Goal: Register for event/course

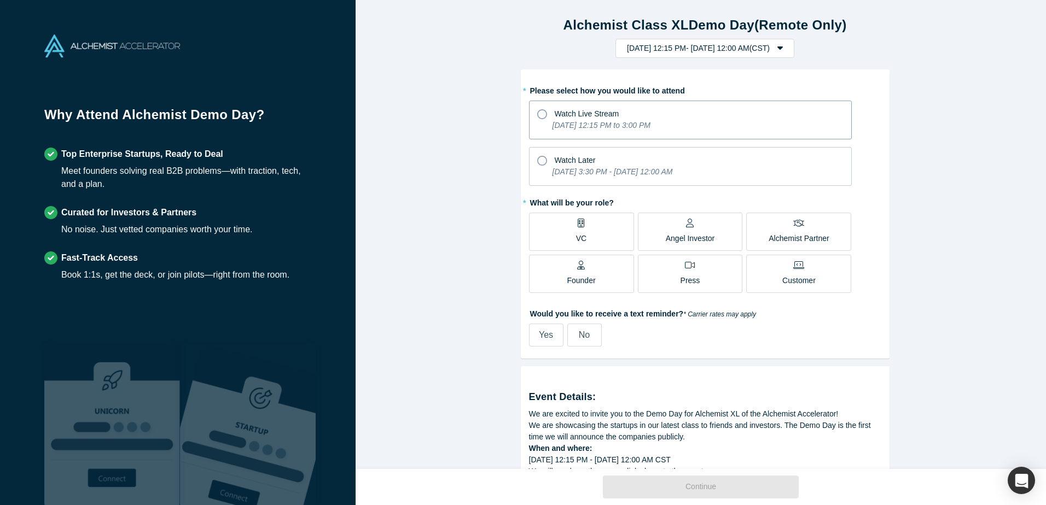
click at [593, 128] on icon "[DATE] 12:15 PM to 3:00 PM" at bounding box center [601, 125] width 98 height 9
click at [0, 0] on input "Watch Live Stream [DATE] 12:15 PM to 3:00 PM" at bounding box center [0, 0] width 0 height 0
click at [614, 114] on span "Watch Live Stream" at bounding box center [587, 113] width 65 height 9
click at [0, 0] on input "Watch Live Stream [DATE] 12:15 PM to 3:00 PM" at bounding box center [0, 0] width 0 height 0
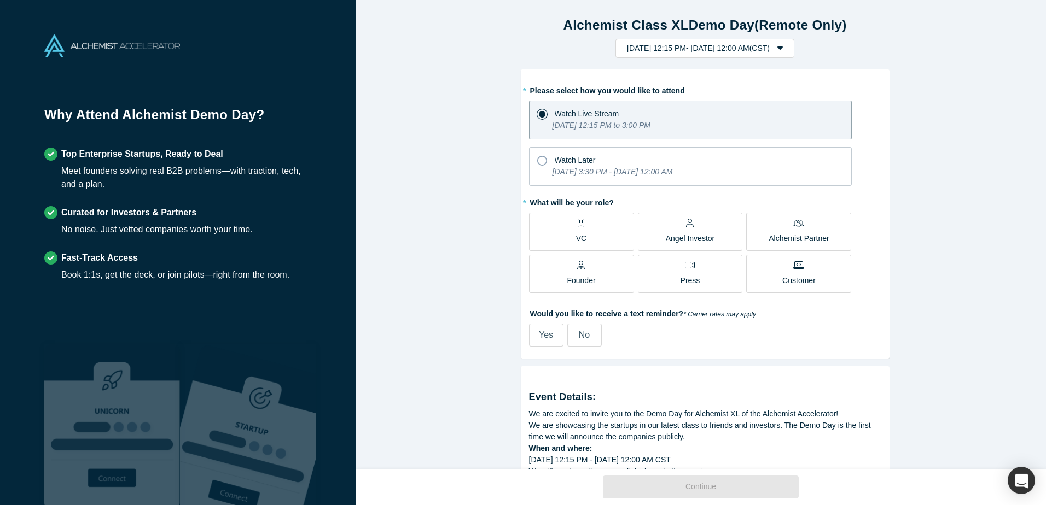
click at [605, 230] on label "VC" at bounding box center [581, 232] width 105 height 38
click at [0, 0] on input "VC" at bounding box center [0, 0] width 0 height 0
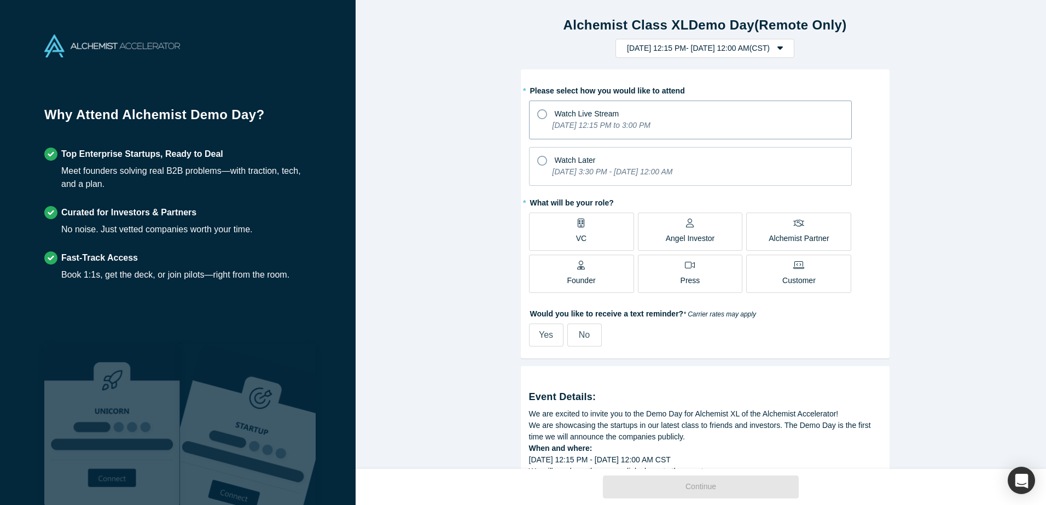
click at [642, 110] on div "Watch Live Stream" at bounding box center [690, 112] width 306 height 15
click at [0, 0] on input "Watch Live Stream [DATE] 12:15 PM to 3:00 PM" at bounding box center [0, 0] width 0 height 0
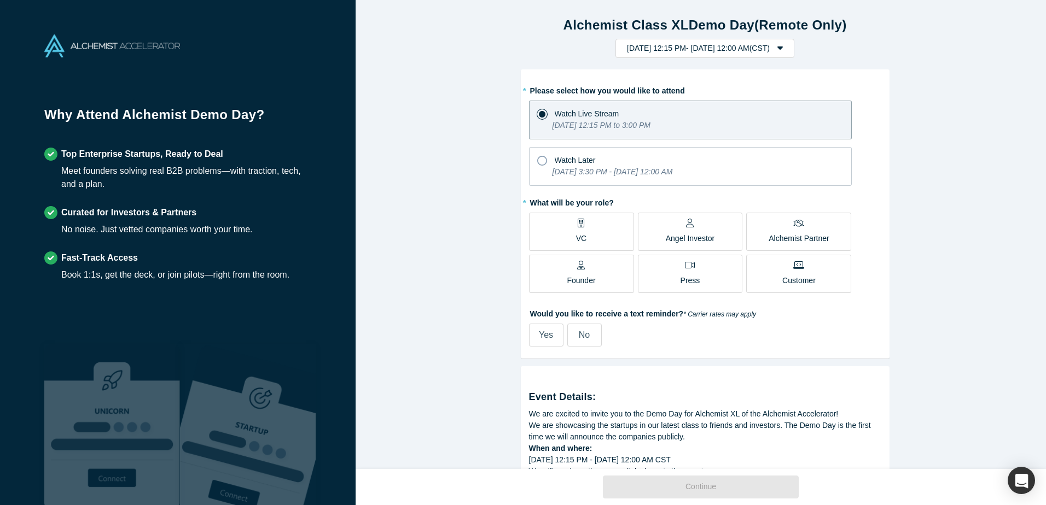
click at [599, 242] on label "VC" at bounding box center [581, 232] width 105 height 38
click at [0, 0] on input "VC" at bounding box center [0, 0] width 0 height 0
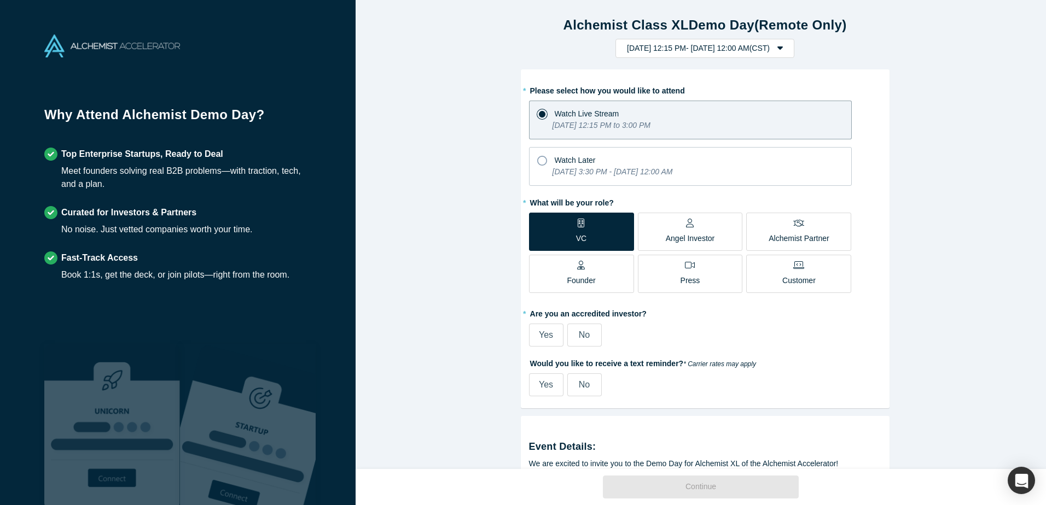
click at [791, 285] on p "Customer" at bounding box center [798, 280] width 33 height 11
click at [0, 0] on input "Customer" at bounding box center [0, 0] width 0 height 0
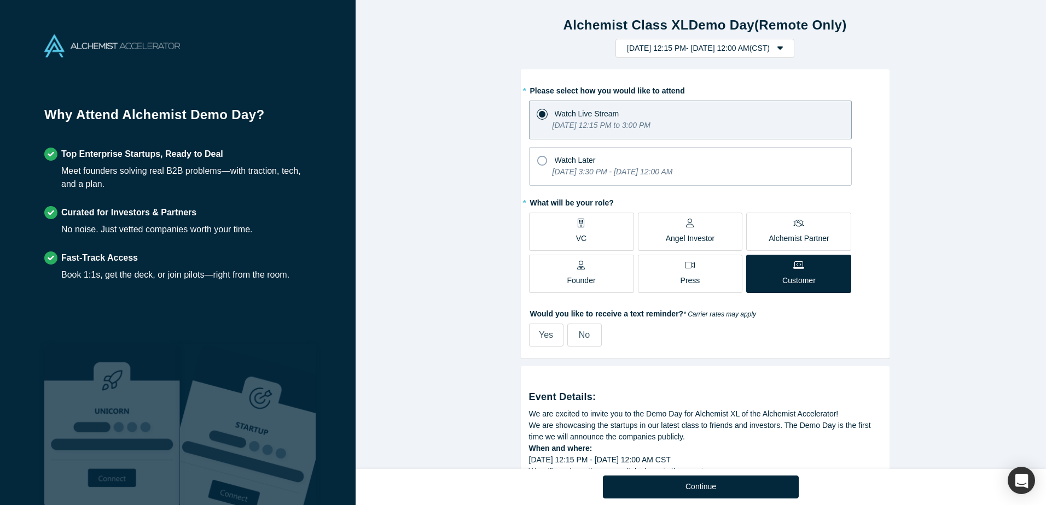
click at [612, 234] on label "VC" at bounding box center [581, 232] width 105 height 38
click at [0, 0] on input "VC" at bounding box center [0, 0] width 0 height 0
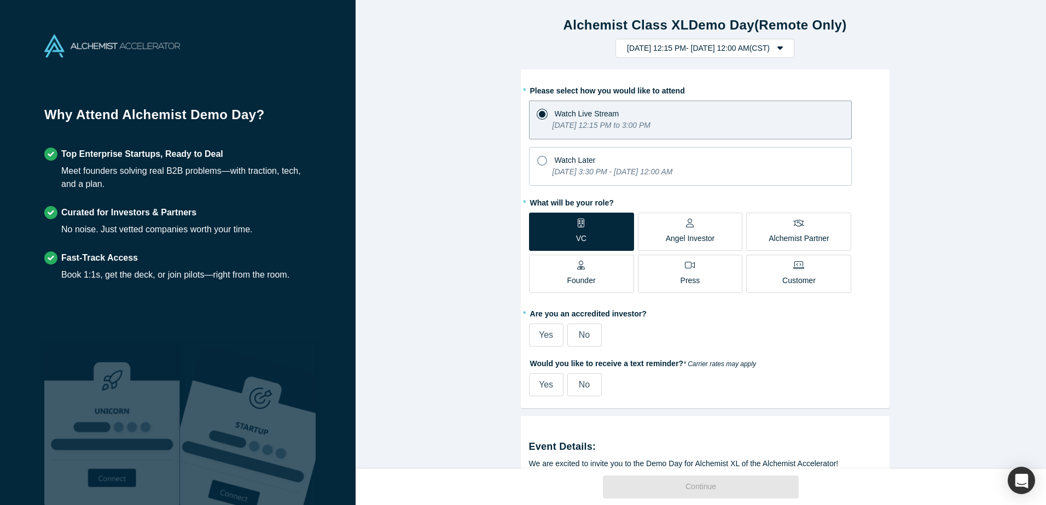
click at [534, 332] on label "Yes" at bounding box center [546, 335] width 34 height 23
click at [0, 0] on input "Yes" at bounding box center [0, 0] width 0 height 0
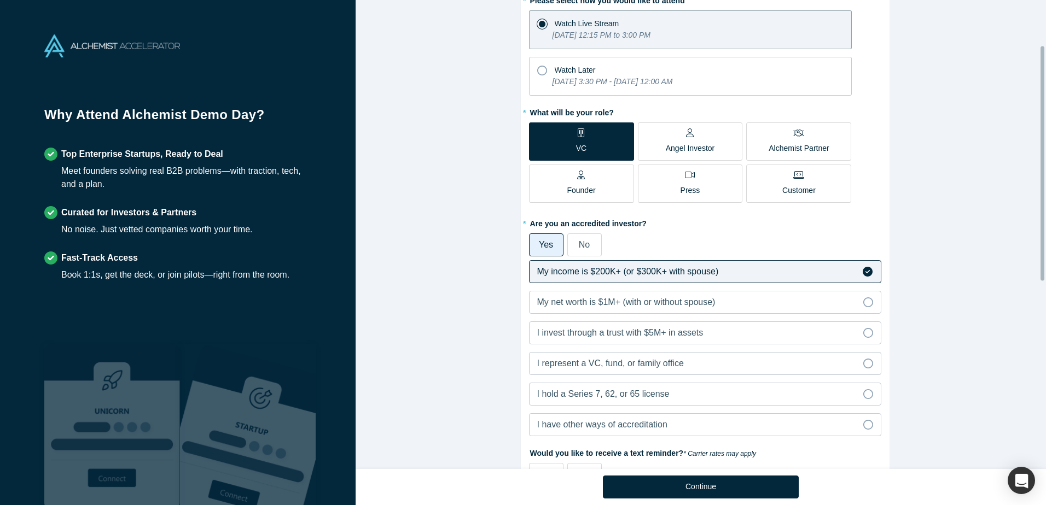
scroll to position [109, 0]
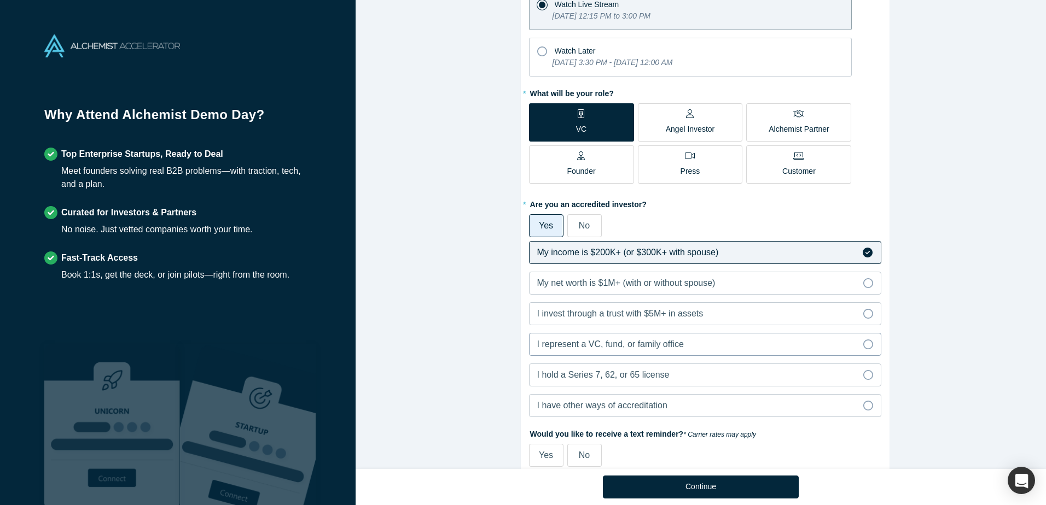
click at [585, 347] on span "I represent a VC, fund, or family office" at bounding box center [610, 344] width 147 height 9
click at [0, 0] on input "I represent a VC, fund, or family office" at bounding box center [0, 0] width 0 height 0
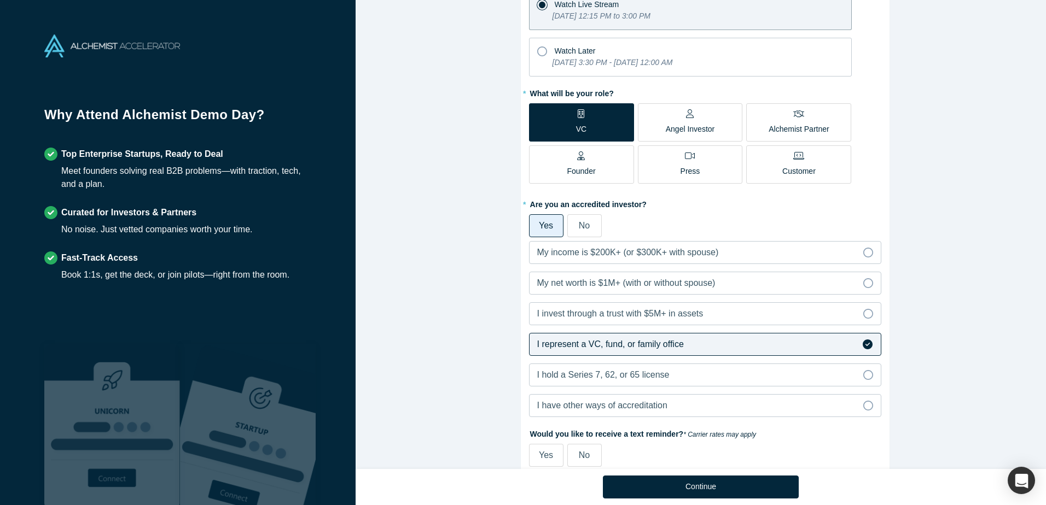
scroll to position [164, 0]
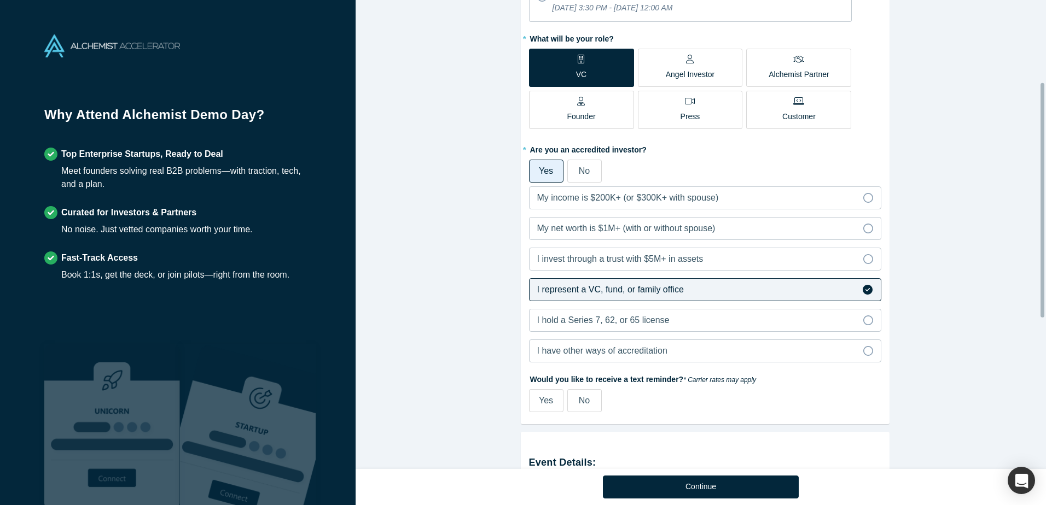
click at [587, 405] on label "No" at bounding box center [584, 400] width 34 height 23
click at [0, 0] on input "No" at bounding box center [0, 0] width 0 height 0
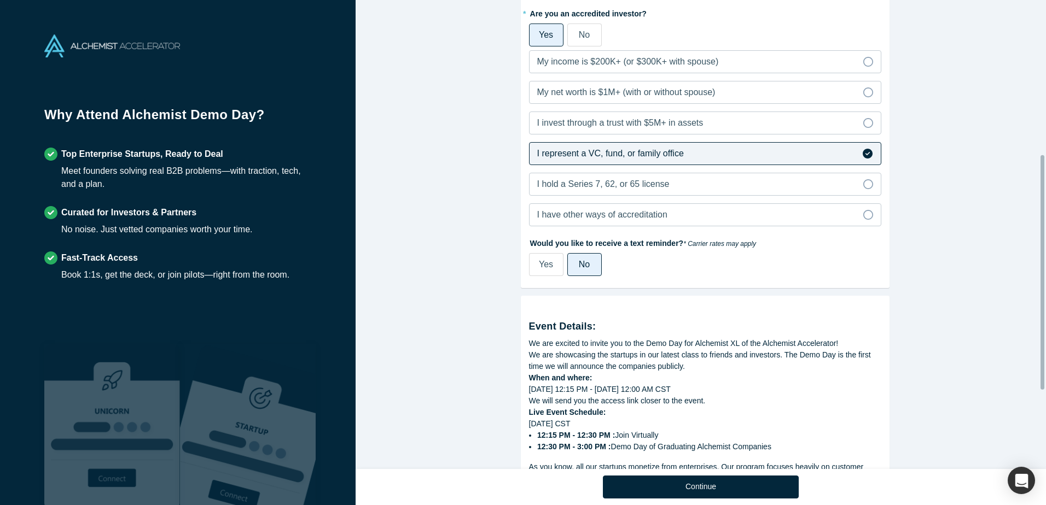
scroll to position [328, 0]
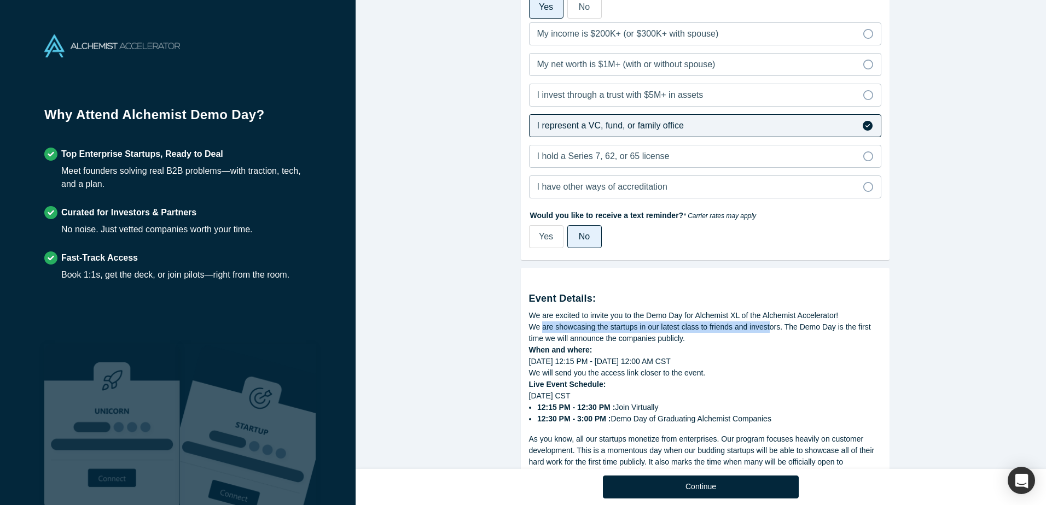
drag, startPoint x: 538, startPoint y: 329, endPoint x: 763, endPoint y: 325, distance: 224.8
click at [763, 325] on div "We are showcasing the startups in our latest class to friends and investors. Th…" at bounding box center [705, 333] width 352 height 23
drag, startPoint x: 528, startPoint y: 339, endPoint x: 684, endPoint y: 333, distance: 156.0
click at [684, 333] on div "We are showcasing the startups in our latest class to friends and investors. Th…" at bounding box center [705, 333] width 352 height 23
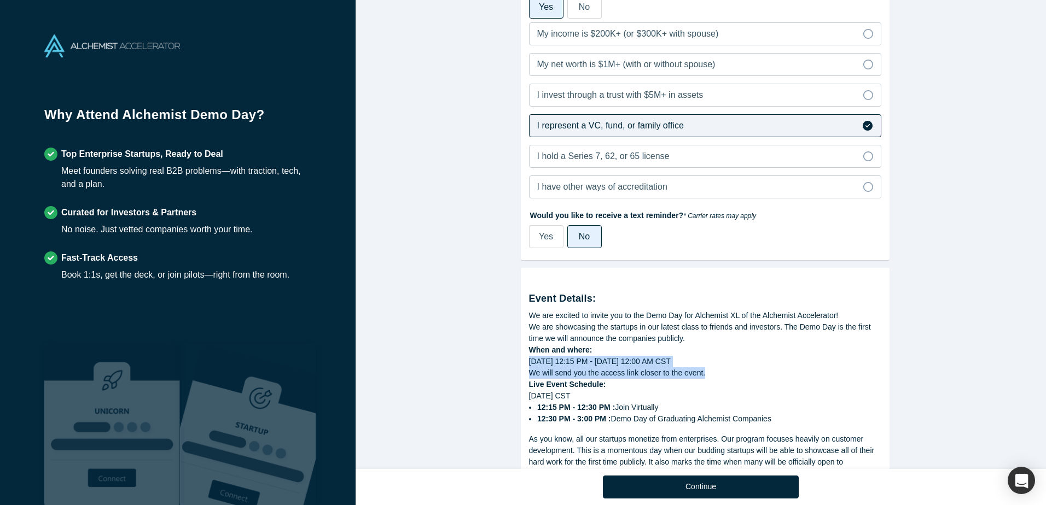
drag, startPoint x: 526, startPoint y: 361, endPoint x: 706, endPoint y: 377, distance: 180.6
click at [706, 377] on div "Event Details: We are excited to invite you to the Demo Day for Alchemist XL of…" at bounding box center [705, 423] width 352 height 295
click at [706, 376] on div "We will send you the access link closer to the event." at bounding box center [705, 373] width 352 height 11
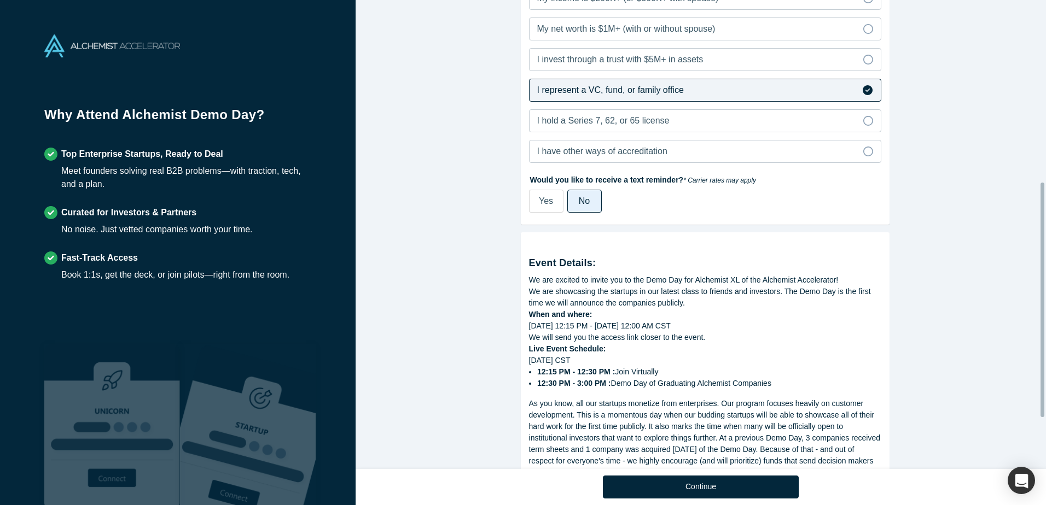
scroll to position [383, 0]
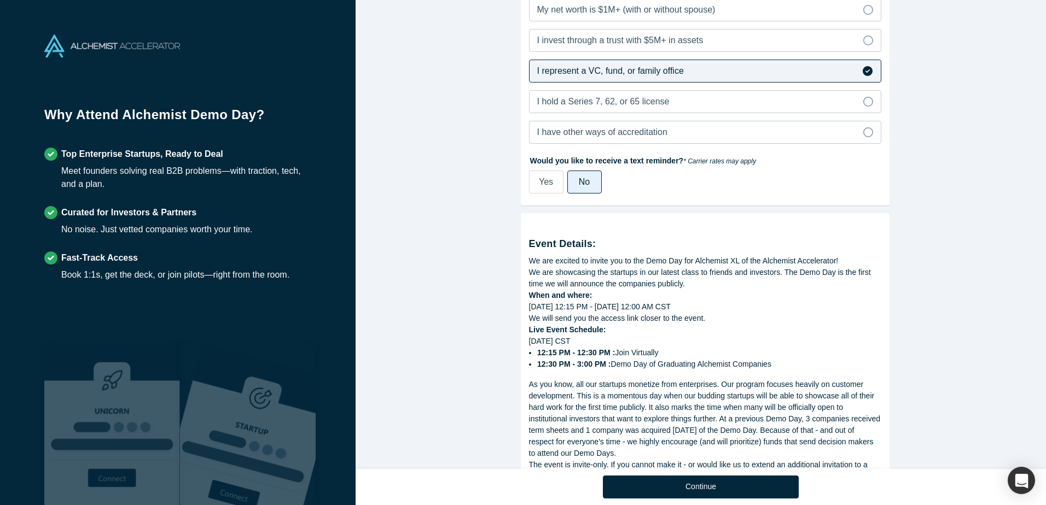
drag, startPoint x: 530, startPoint y: 354, endPoint x: 774, endPoint y: 364, distance: 244.1
click at [774, 364] on ul "12:15 PM - 12:30 PM : Join Virtually 12:30 PM - 3:00 PM : Demo Day of Graduatin…" at bounding box center [705, 358] width 352 height 23
click at [774, 364] on li "12:30 PM - 3:00 PM : Demo Day of Graduating Alchemist Companies" at bounding box center [709, 364] width 344 height 11
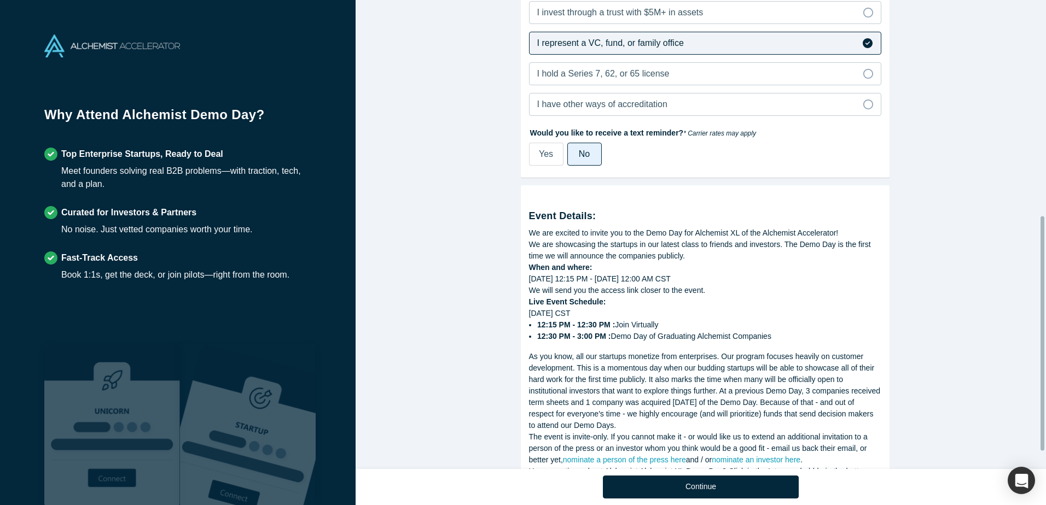
scroll to position [438, 0]
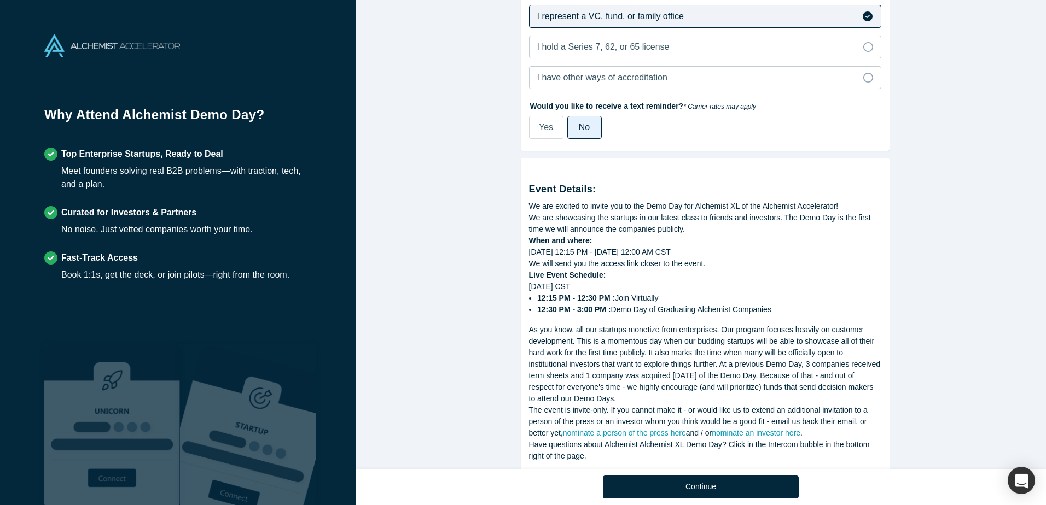
drag, startPoint x: 575, startPoint y: 341, endPoint x: 774, endPoint y: 399, distance: 207.2
click at [774, 399] on div "As you know, all our startups monetize from enterprises. Our program focuses he…" at bounding box center [705, 364] width 352 height 80
drag, startPoint x: 774, startPoint y: 399, endPoint x: 779, endPoint y: 392, distance: 8.5
click at [774, 399] on div "As you know, all our startups monetize from enterprises. Our program focuses he…" at bounding box center [705, 364] width 352 height 80
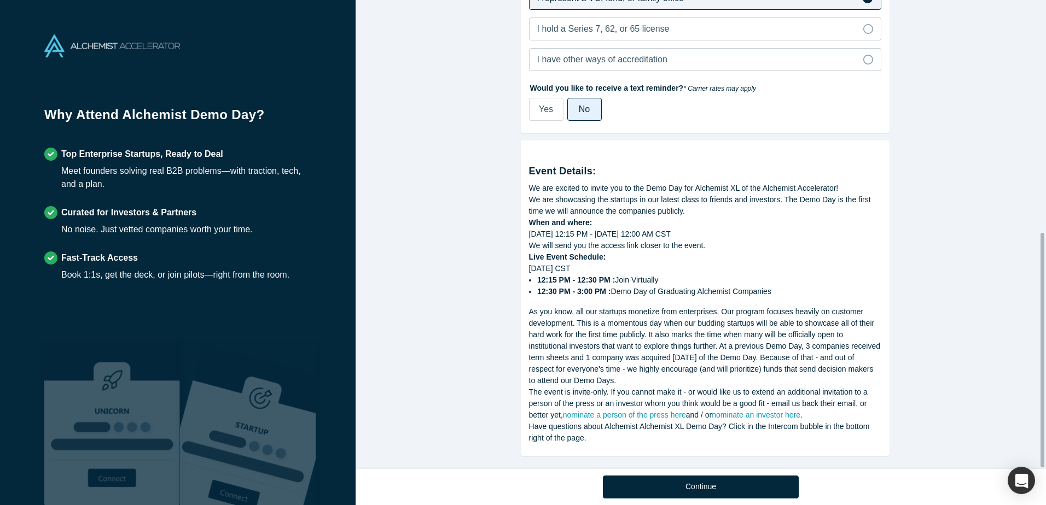
scroll to position [465, 0]
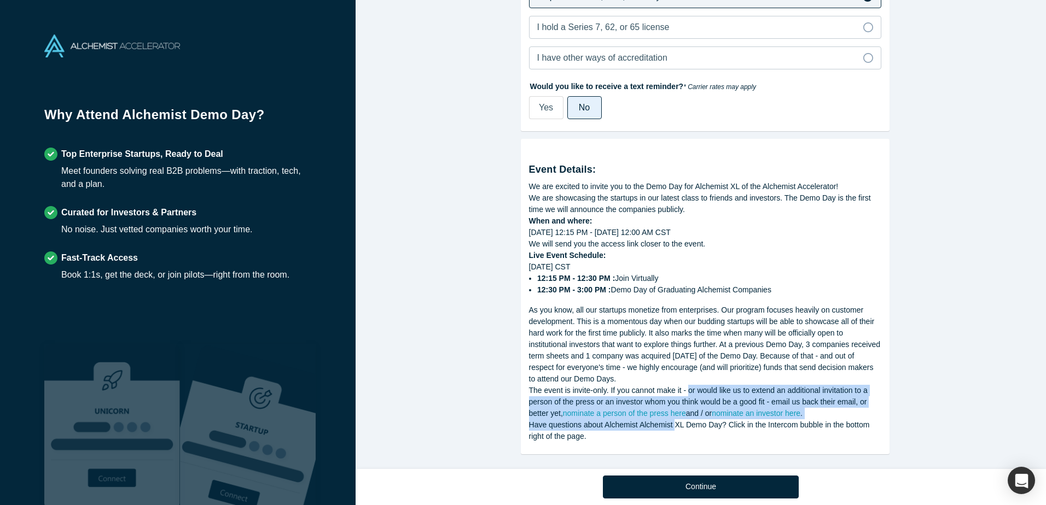
drag, startPoint x: 704, startPoint y: 387, endPoint x: 672, endPoint y: 421, distance: 46.4
click at [672, 421] on div "Event Details: We are excited to invite you to the Demo Day for Alchemist XL of…" at bounding box center [705, 294] width 352 height 295
drag, startPoint x: 672, startPoint y: 421, endPoint x: 698, endPoint y: 482, distance: 67.4
click at [698, 482] on button "Continue" at bounding box center [701, 487] width 196 height 23
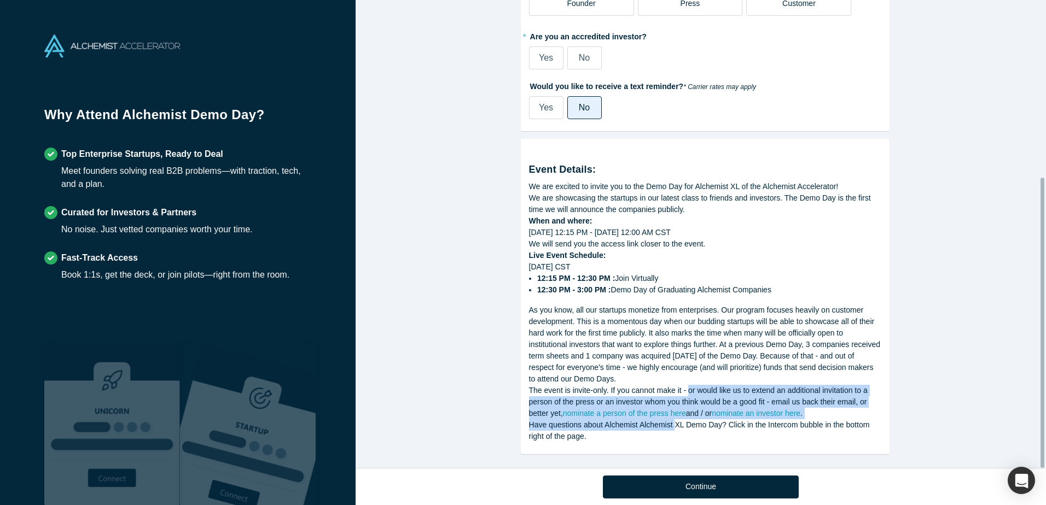
scroll to position [285, 0]
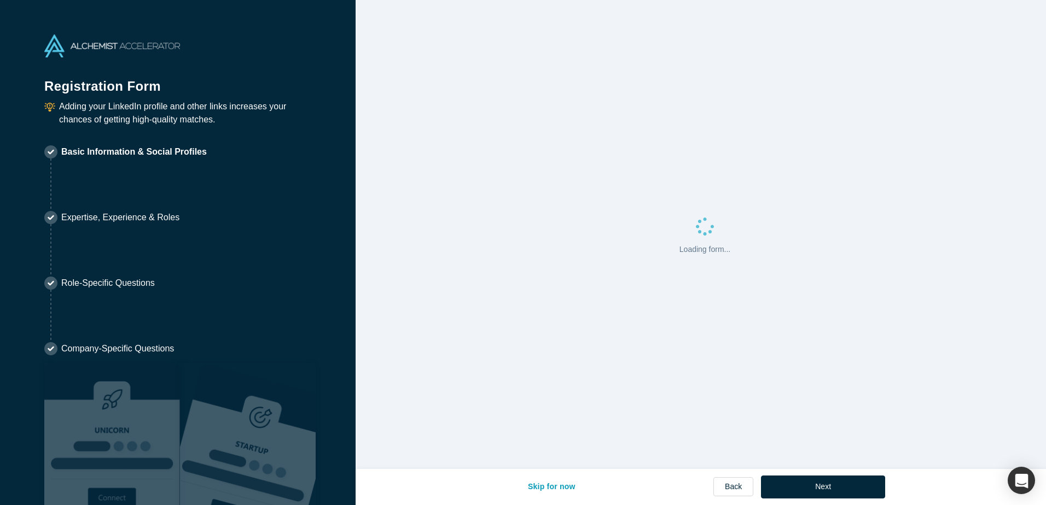
select select "US"
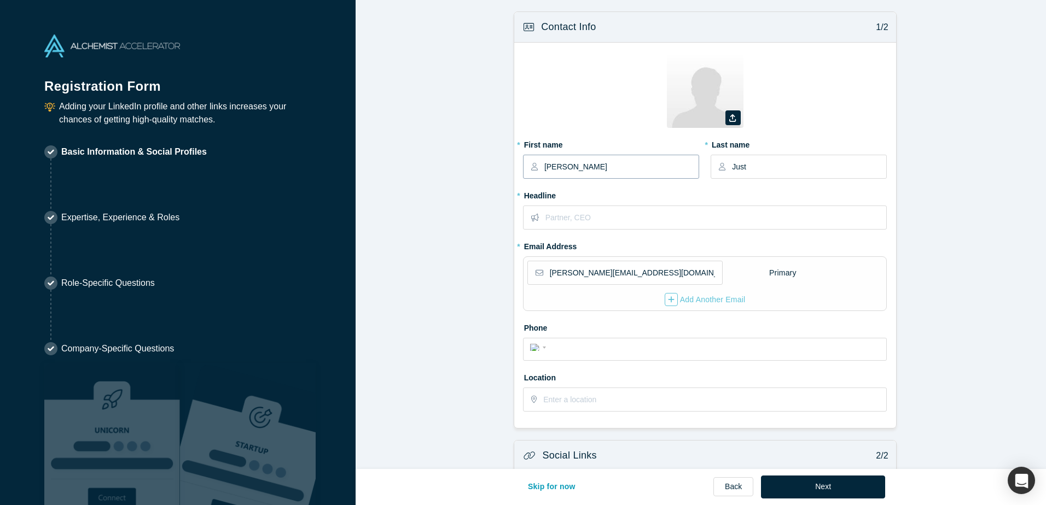
click at [592, 168] on input "[PERSON_NAME]" at bounding box center [621, 166] width 154 height 23
type input "[PERSON_NAME]"
click at [488, 237] on form "Contact Info 1/2 Zoom Save Remove Upload New * First name [PERSON_NAME] * Last …" at bounding box center [704, 338] width 698 height 654
click at [625, 220] on input "text" at bounding box center [715, 217] width 341 height 23
type input "Associate Director - Corporate Venture Fund"
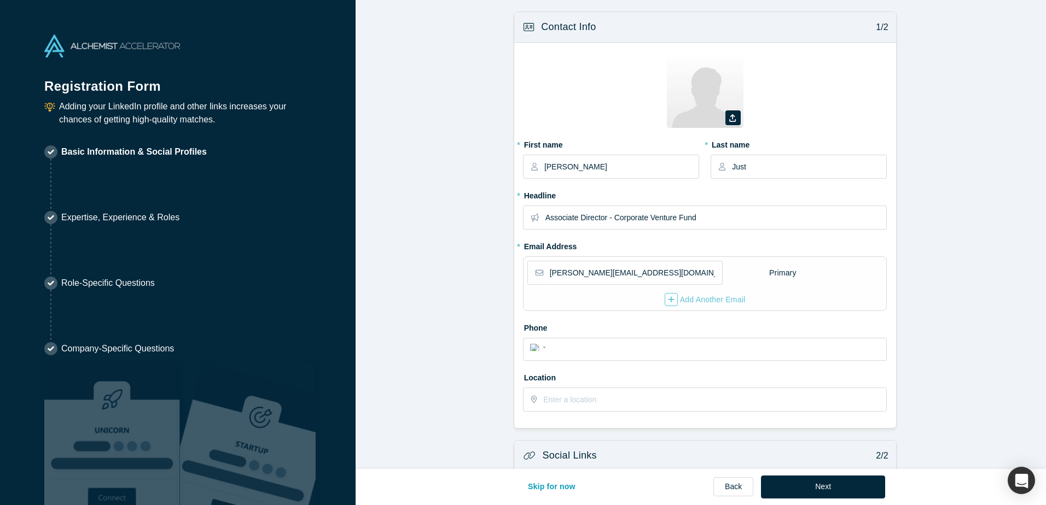
click at [971, 319] on form "Contact Info 1/2 Zoom Save Remove Upload New * First name [PERSON_NAME] * Last …" at bounding box center [704, 338] width 698 height 654
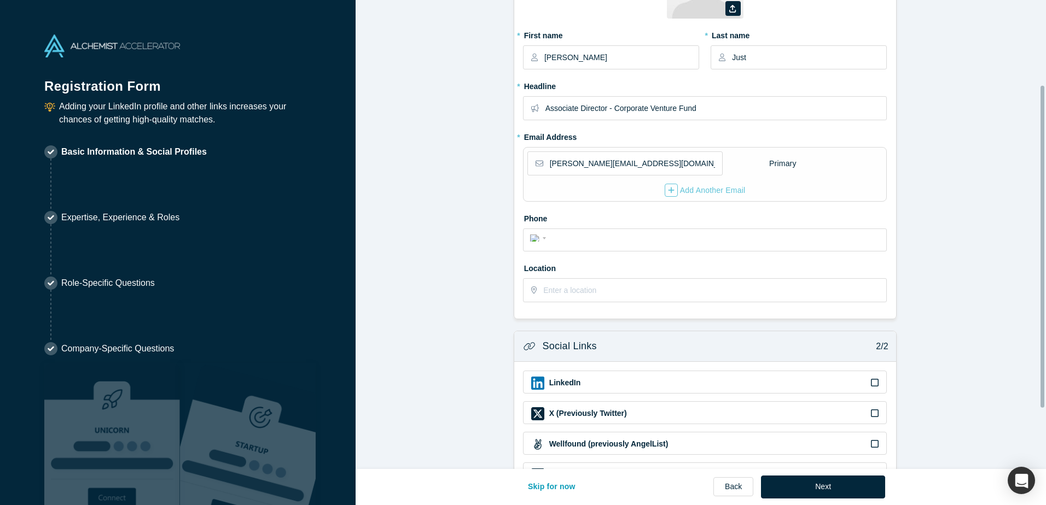
scroll to position [212, 0]
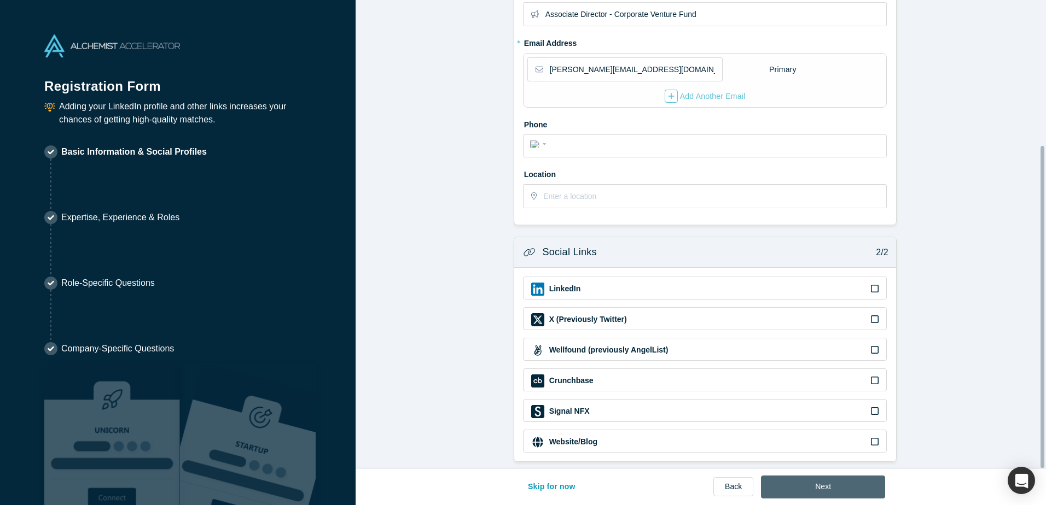
click at [866, 486] on button "Next" at bounding box center [823, 487] width 124 height 23
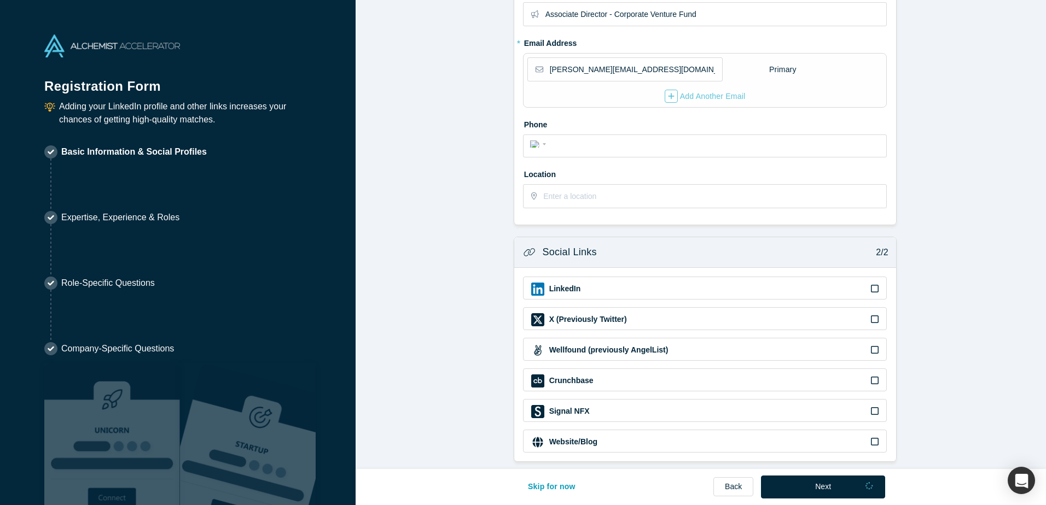
scroll to position [0, 0]
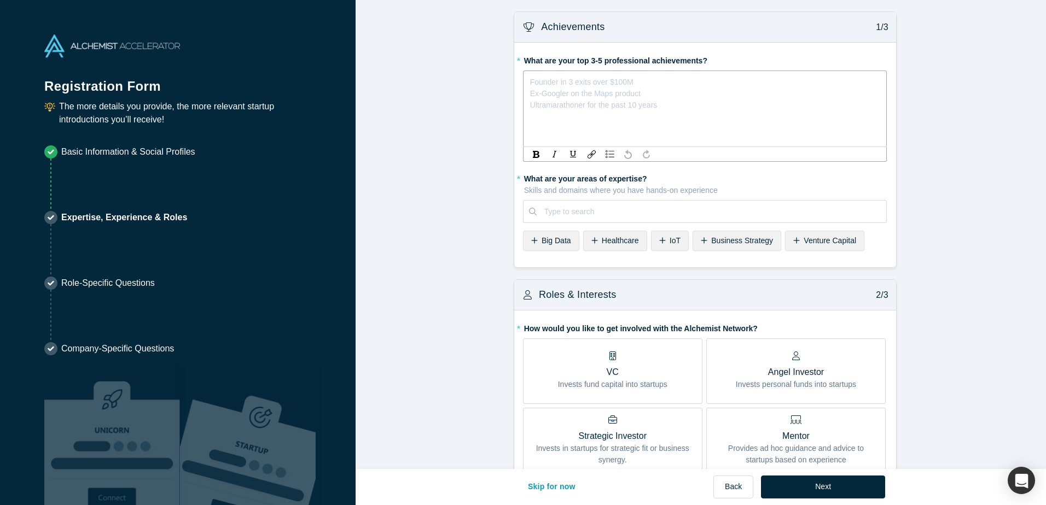
click at [633, 82] on div "rdw-editor" at bounding box center [705, 79] width 349 height 11
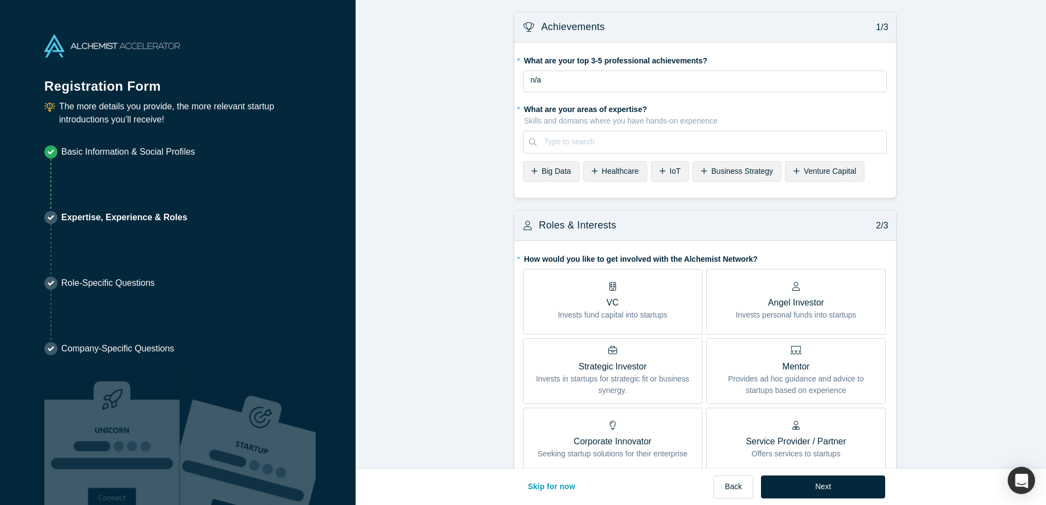
click at [883, 193] on div "* What are your top 3-5 professional achievements? n/a * What are your areas of…" at bounding box center [705, 120] width 382 height 155
drag, startPoint x: 883, startPoint y: 193, endPoint x: 908, endPoint y: 283, distance: 93.2
click at [823, 171] on span "Venture Capital" at bounding box center [829, 171] width 53 height 9
click at [697, 142] on div at bounding box center [743, 142] width 271 height 14
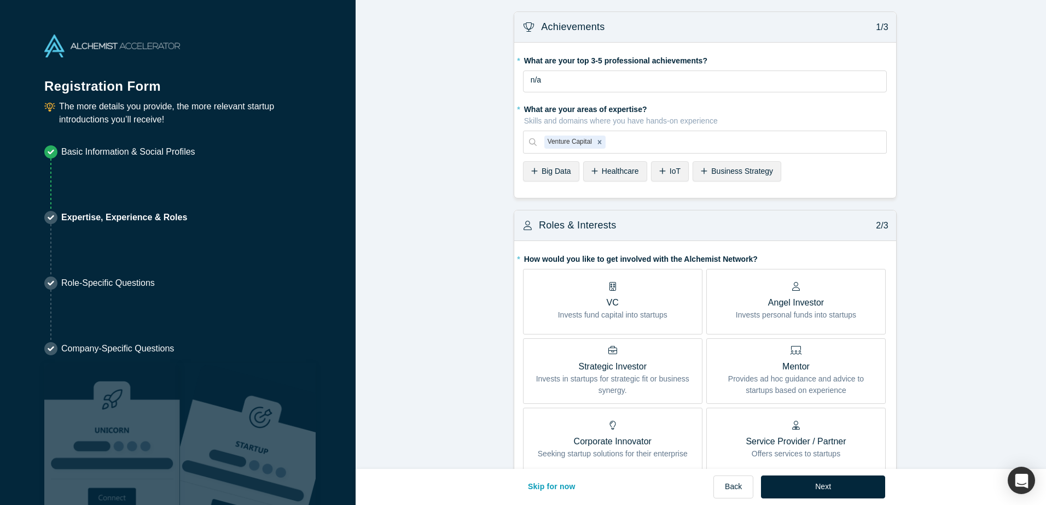
click at [744, 172] on span "Business Strategy" at bounding box center [742, 171] width 62 height 9
click at [661, 307] on p "VC" at bounding box center [612, 302] width 109 height 13
click at [0, 0] on input "VC Invests fund capital into startups" at bounding box center [0, 0] width 0 height 0
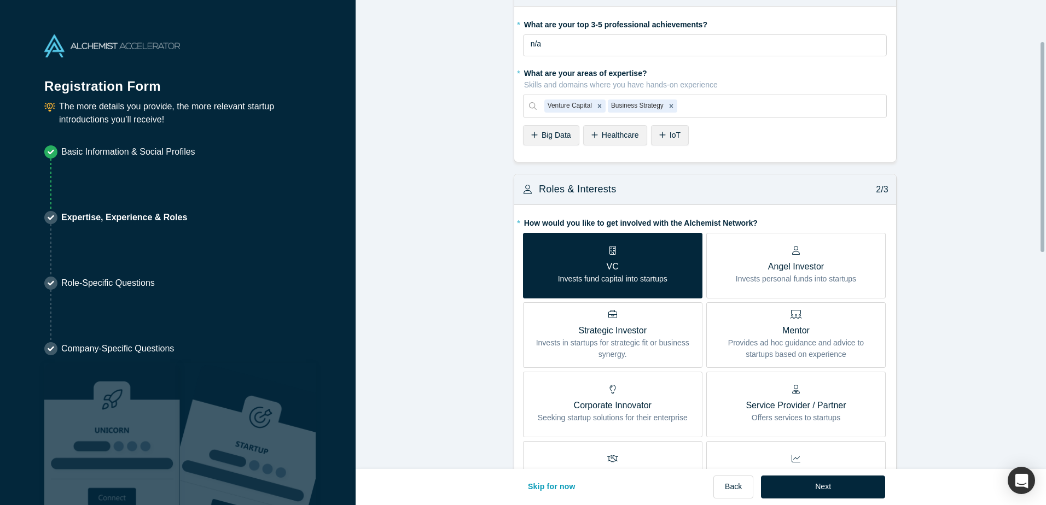
scroll to position [109, 0]
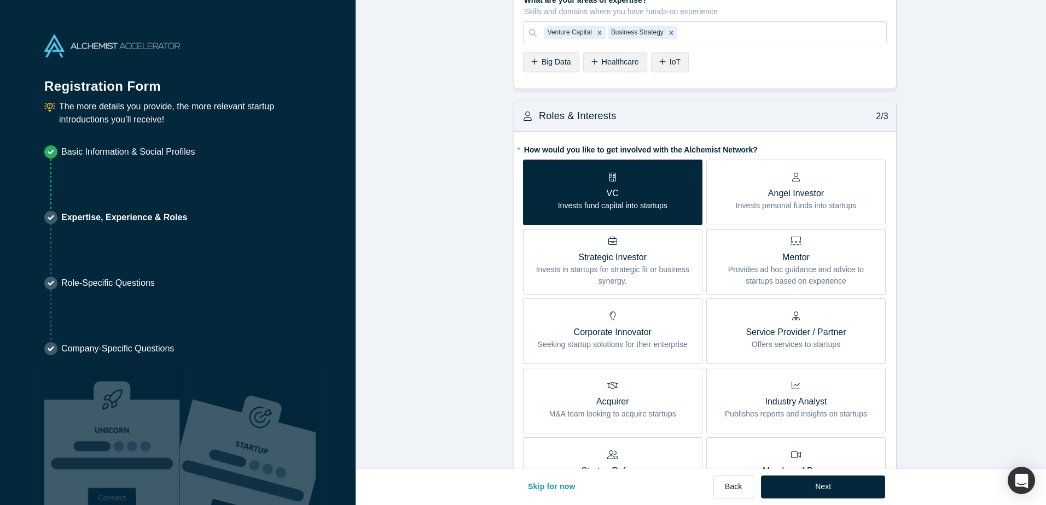
click at [669, 275] on p "Invests in startups for strategic fit or business synergy." at bounding box center [612, 275] width 163 height 23
click at [0, 0] on input "Strategic Investor Invests in startups for strategic fit or business synergy." at bounding box center [0, 0] width 0 height 0
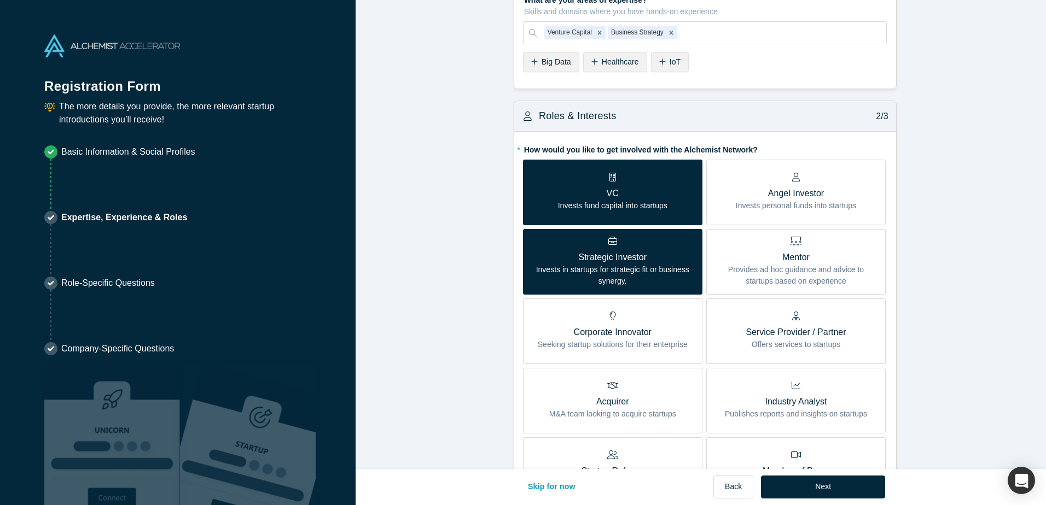
click at [652, 209] on p "Invests fund capital into startups" at bounding box center [612, 205] width 109 height 11
click at [0, 0] on input "VC Invests fund capital into startups" at bounding box center [0, 0] width 0 height 0
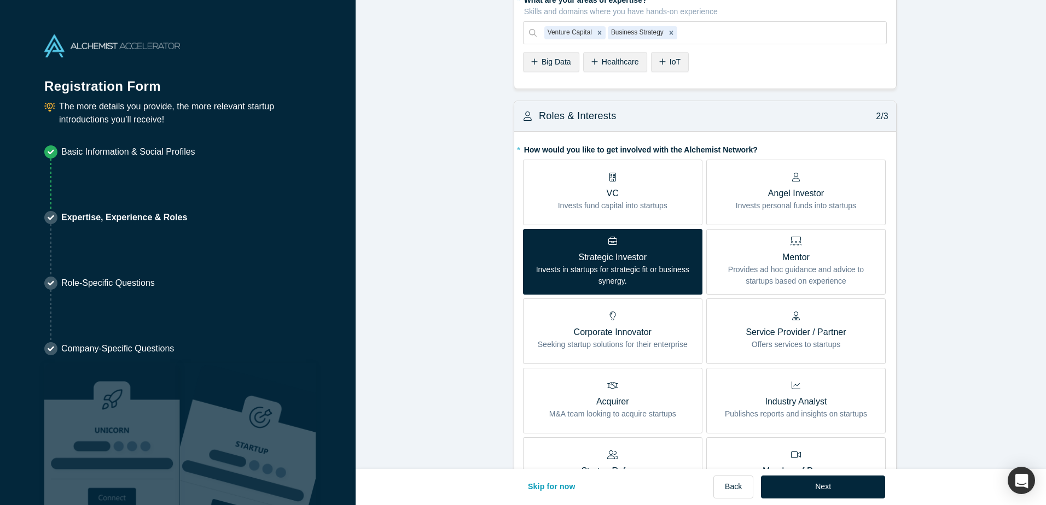
click at [566, 323] on div "Corporate Innovator Seeking startup solutions for their enterprise" at bounding box center [613, 331] width 150 height 39
click at [0, 0] on input "Corporate Innovator Seeking startup solutions for their enterprise" at bounding box center [0, 0] width 0 height 0
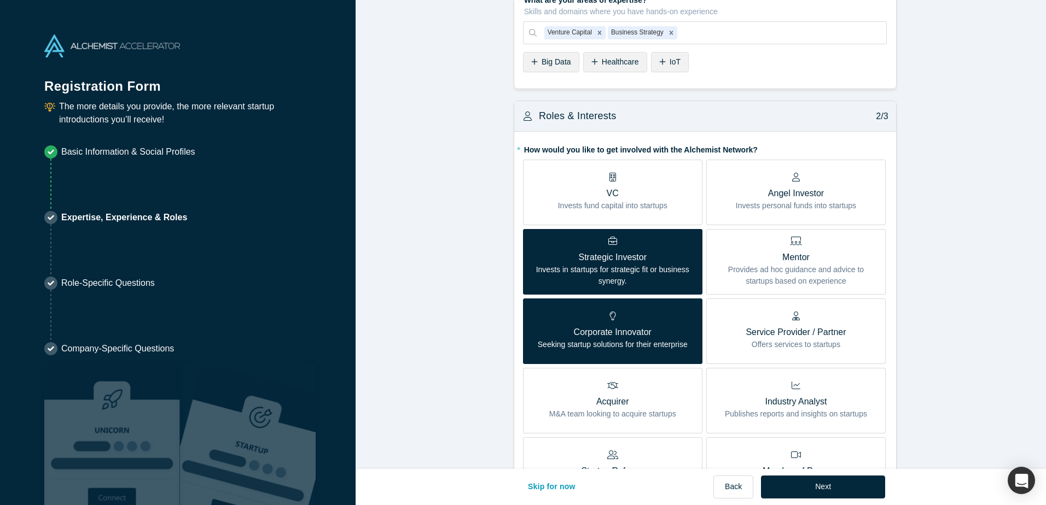
click at [578, 208] on p "Invests fund capital into startups" at bounding box center [612, 205] width 109 height 11
click at [0, 0] on input "VC Invests fund capital into startups" at bounding box center [0, 0] width 0 height 0
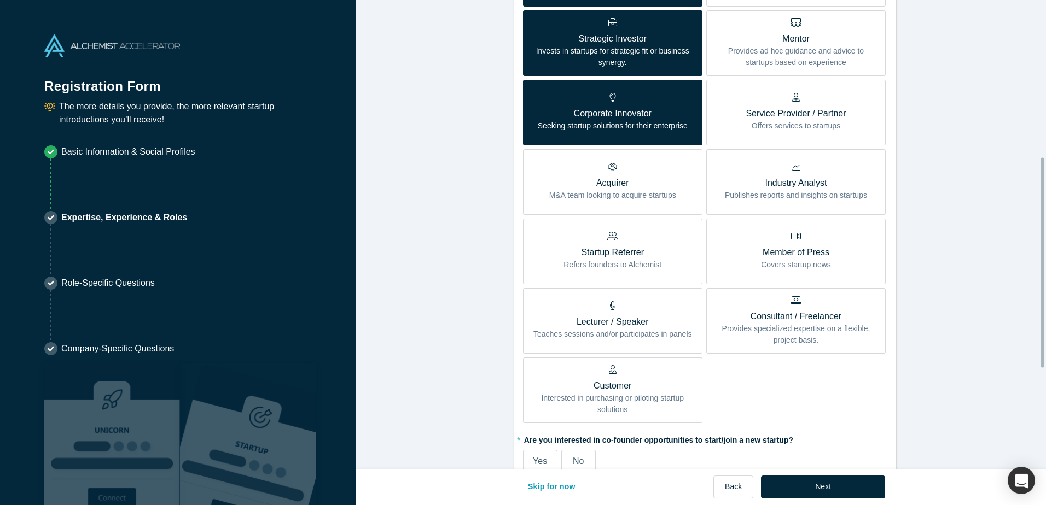
scroll to position [383, 0]
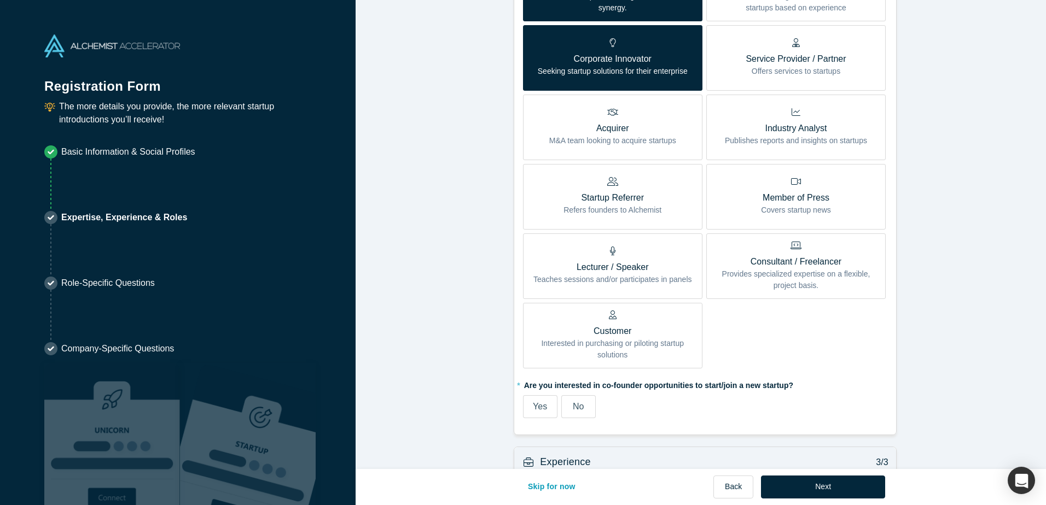
click at [591, 355] on p "Interested in purchasing or piloting startup solutions" at bounding box center [612, 349] width 163 height 23
click at [0, 0] on input "Customer Interested in purchasing or piloting startup solutions" at bounding box center [0, 0] width 0 height 0
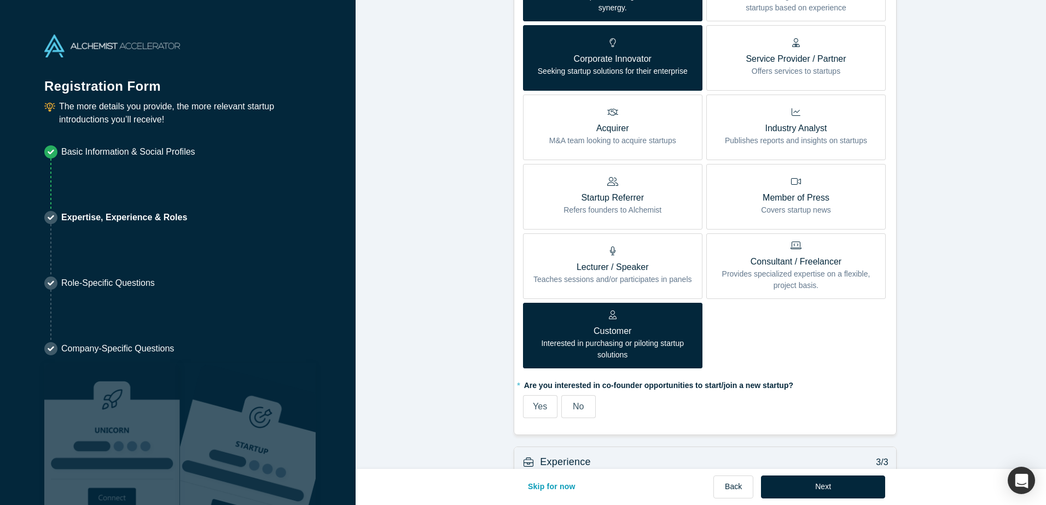
click at [587, 402] on label "No" at bounding box center [578, 406] width 34 height 23
click at [0, 0] on input "No" at bounding box center [0, 0] width 0 height 0
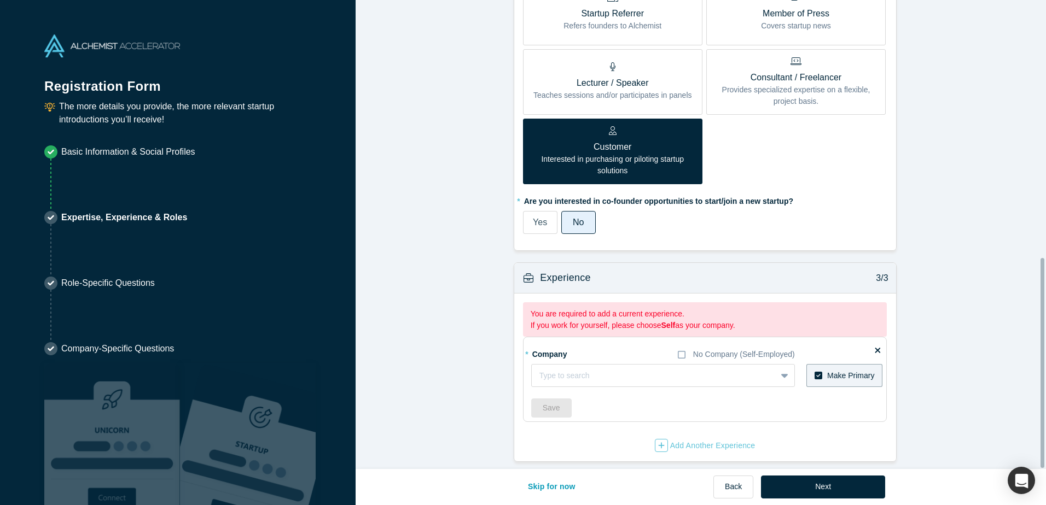
scroll to position [575, 0]
click at [621, 369] on div at bounding box center [642, 376] width 207 height 14
type input "[PERSON_NAME] controls"
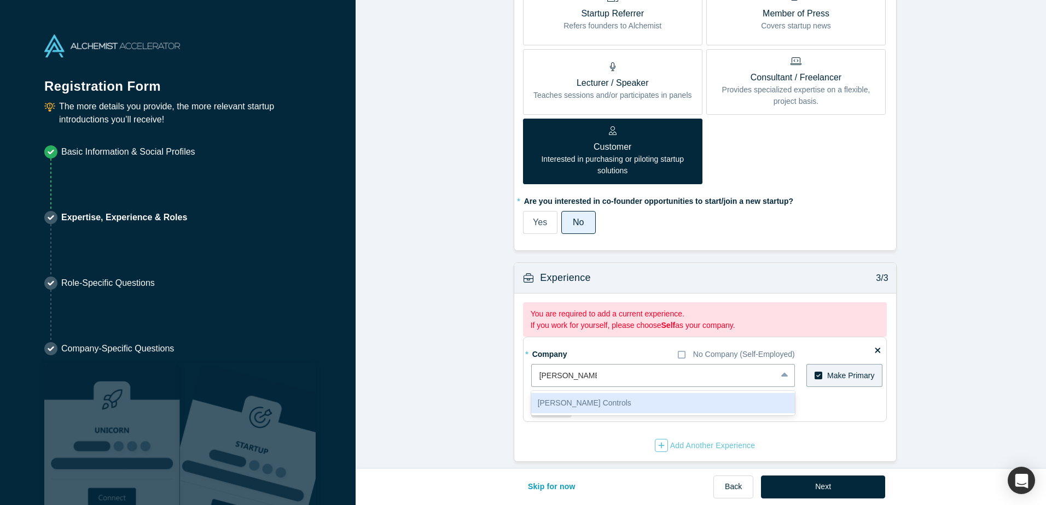
click at [618, 396] on div "[PERSON_NAME] Controls" at bounding box center [663, 403] width 264 height 20
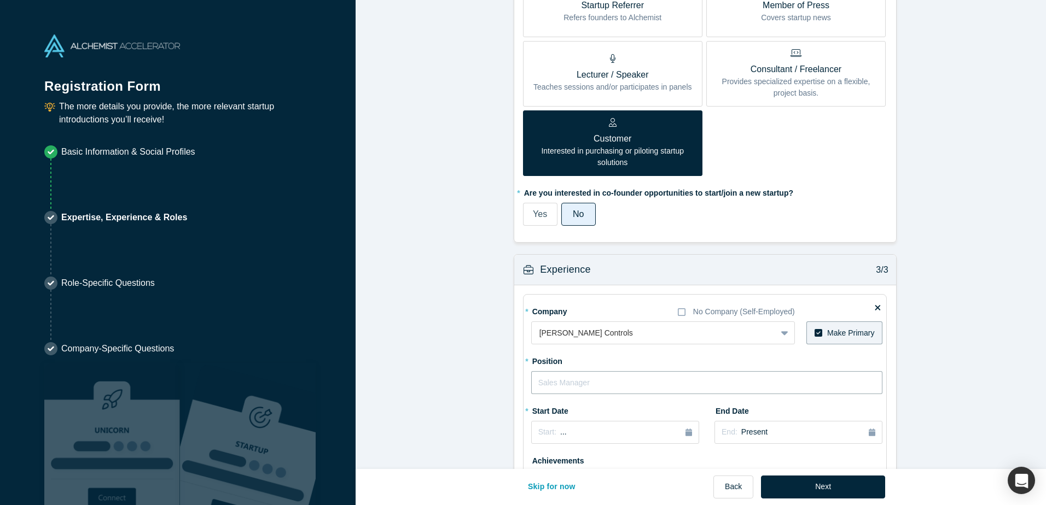
click at [559, 385] on input "text" at bounding box center [707, 382] width 352 height 23
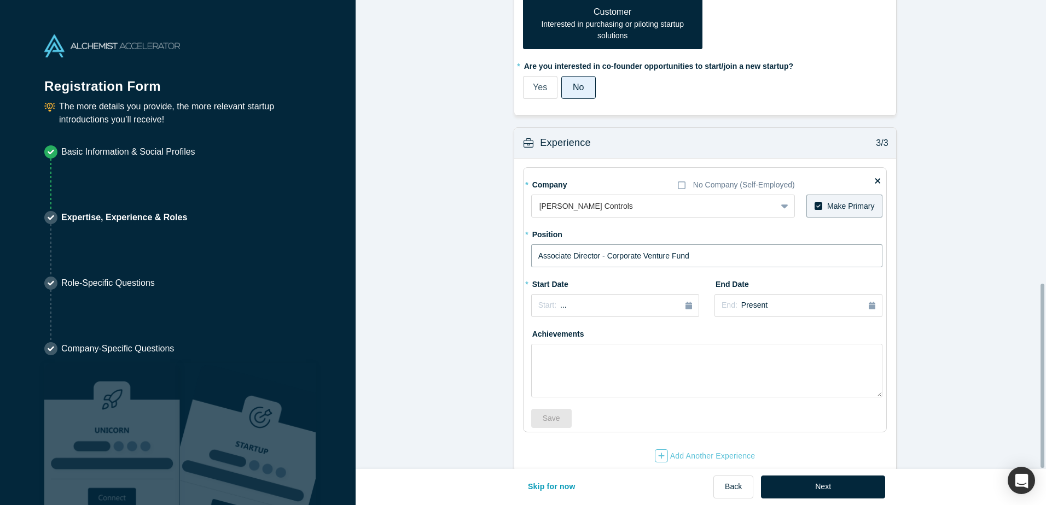
scroll to position [721, 0]
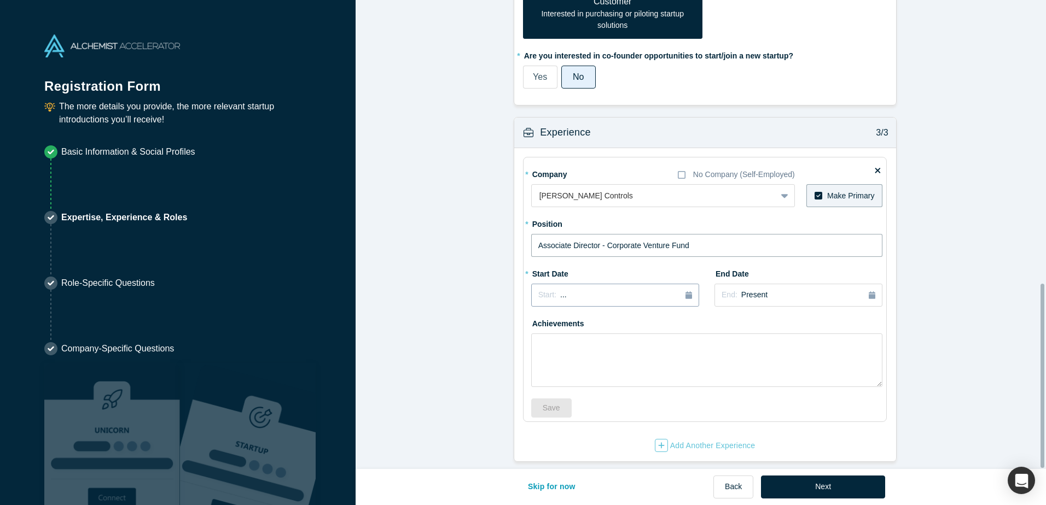
type input "Associate Director - Corporate Venture Fund"
click at [685, 292] on icon "button" at bounding box center [688, 296] width 7 height 8
click at [610, 359] on div "Jun" at bounding box center [627, 362] width 35 height 11
click at [654, 284] on button "Start: [DATE]" at bounding box center [615, 295] width 168 height 23
click at [623, 357] on div "Jun" at bounding box center [627, 362] width 35 height 11
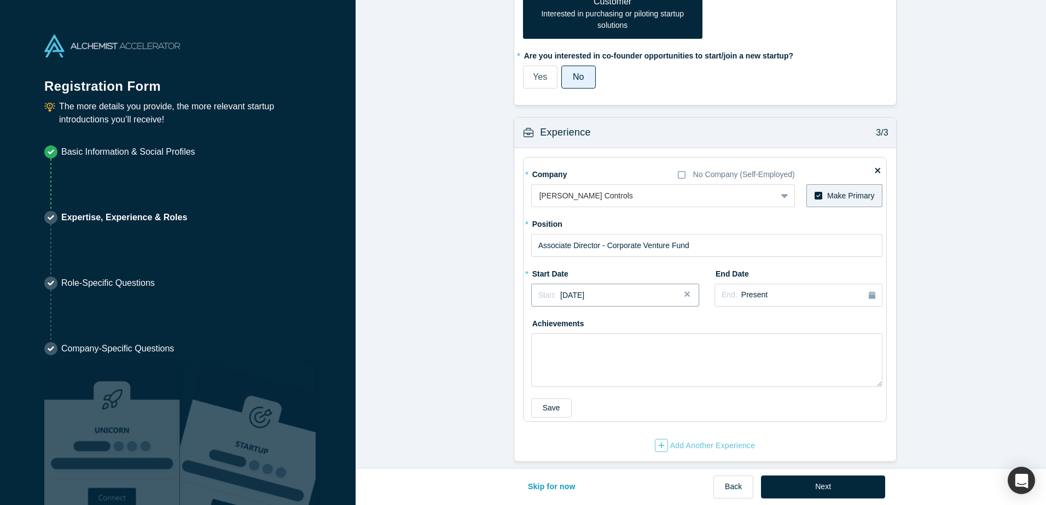
click at [568, 291] on span "[DATE]" at bounding box center [572, 295] width 24 height 9
click at [543, 370] on div "[DATE]" at bounding box center [553, 375] width 35 height 11
click at [826, 489] on button "Next" at bounding box center [823, 487] width 124 height 23
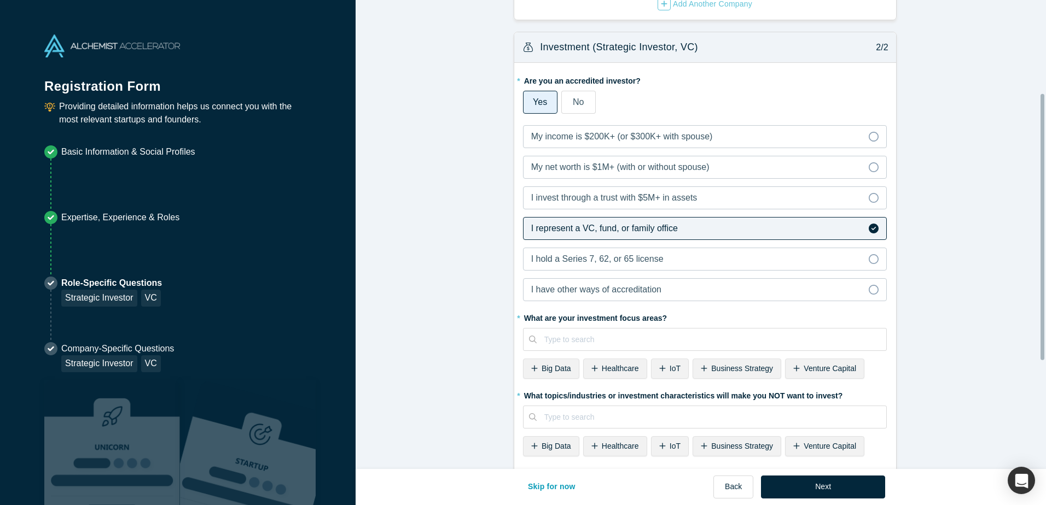
scroll to position [273, 0]
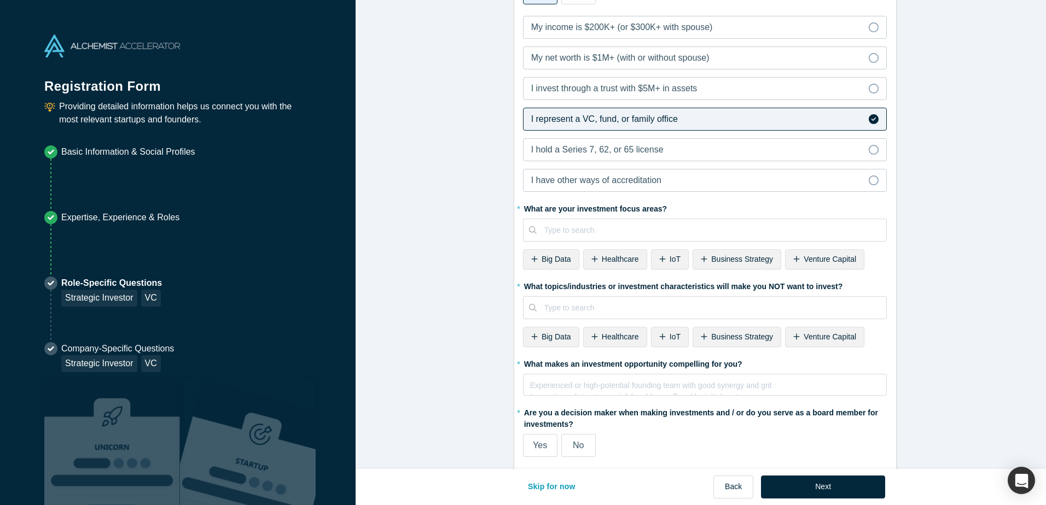
click at [797, 267] on div "Venture Capital" at bounding box center [824, 259] width 79 height 20
click at [741, 267] on div "Business Strategy" at bounding box center [736, 259] width 89 height 20
click at [673, 264] on span "IoT" at bounding box center [674, 259] width 11 height 9
drag, startPoint x: 598, startPoint y: 341, endPoint x: 611, endPoint y: 335, distance: 14.2
click at [602, 340] on span "Healthcare" at bounding box center [620, 337] width 37 height 9
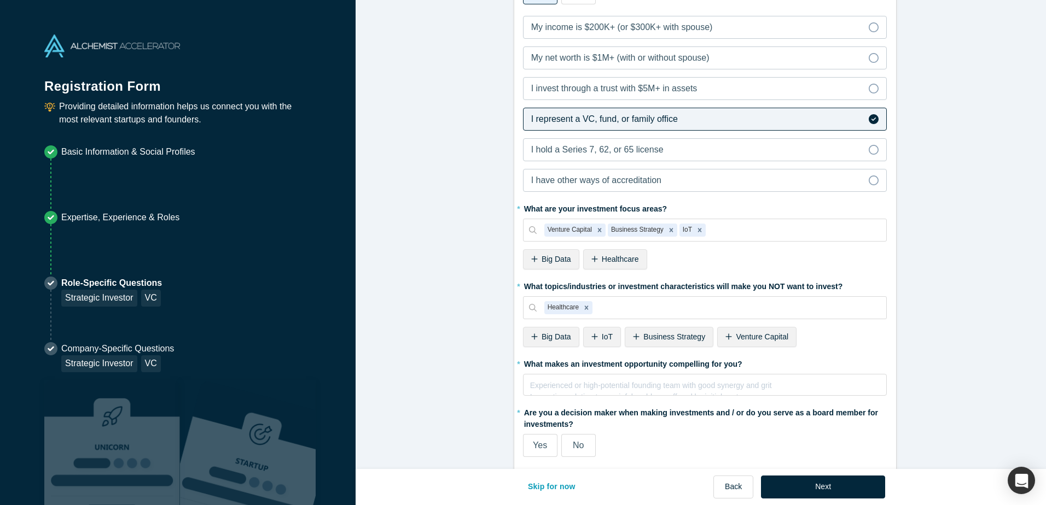
click at [559, 339] on span "Big Data" at bounding box center [556, 337] width 30 height 9
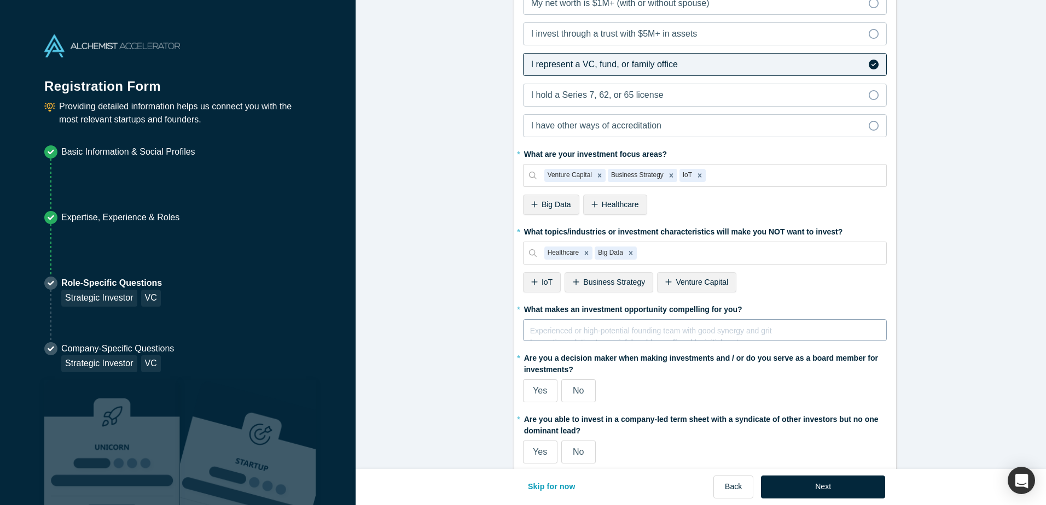
click at [534, 329] on div "rdw-editor" at bounding box center [705, 328] width 349 height 11
click at [470, 314] on form "Alchemist Portfolio (Strategic Investor, VC) 1/2 Company Type to search To pick…" at bounding box center [704, 81] width 698 height 797
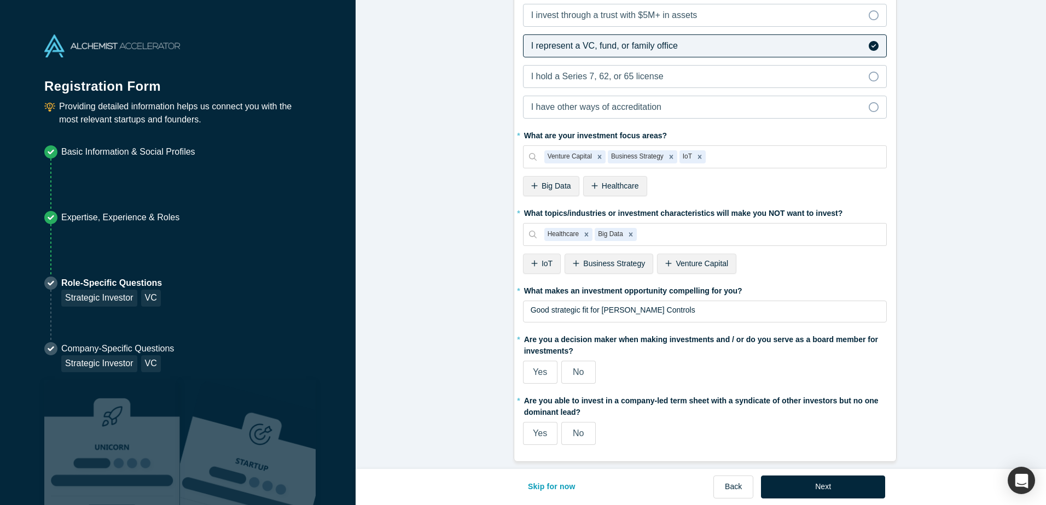
click at [527, 361] on label "Yes" at bounding box center [540, 372] width 34 height 23
click at [0, 0] on input "Yes" at bounding box center [0, 0] width 0 height 0
click at [534, 429] on span "Yes" at bounding box center [540, 433] width 14 height 9
click at [0, 0] on input "Yes" at bounding box center [0, 0] width 0 height 0
click at [875, 494] on button "Next" at bounding box center [823, 487] width 124 height 23
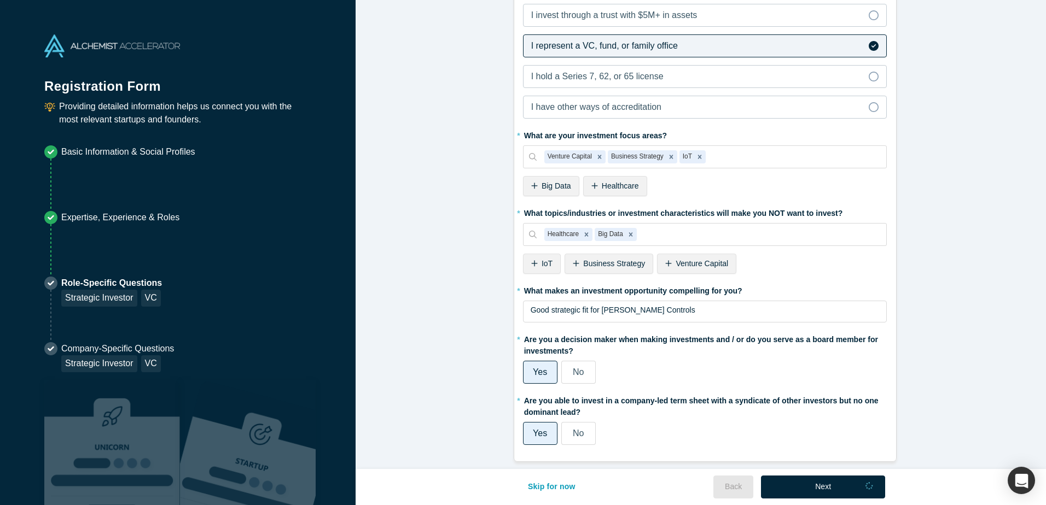
scroll to position [0, 0]
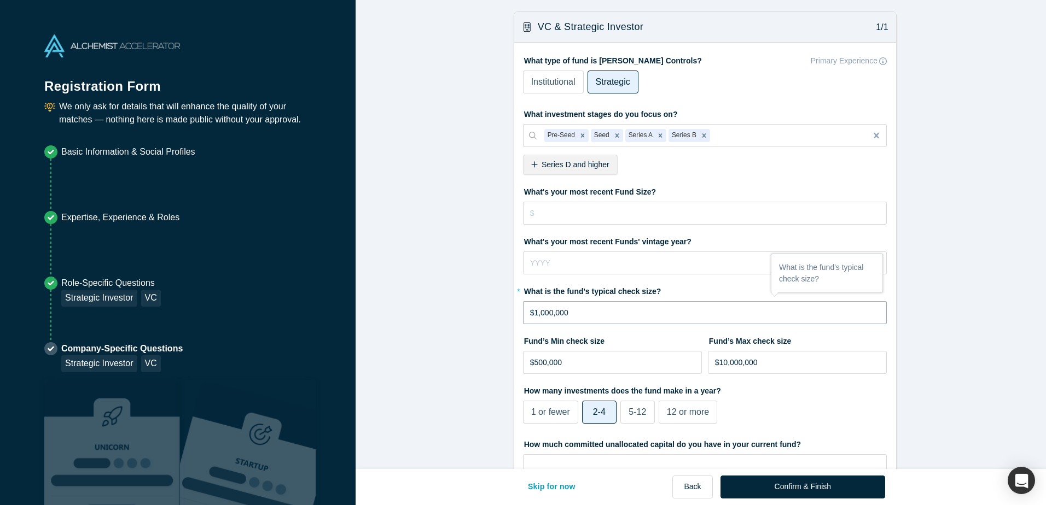
drag, startPoint x: 580, startPoint y: 318, endPoint x: 417, endPoint y: 305, distance: 164.1
click at [417, 305] on form "VC & Strategic Investor 1/1 What type of fund is [PERSON_NAME] Controls? Primar…" at bounding box center [704, 379] width 698 height 737
type input "$4,000,000"
click at [429, 296] on form "VC & Strategic Investor 1/1 What type of fund is [PERSON_NAME] Controls? Primar…" at bounding box center [704, 379] width 698 height 737
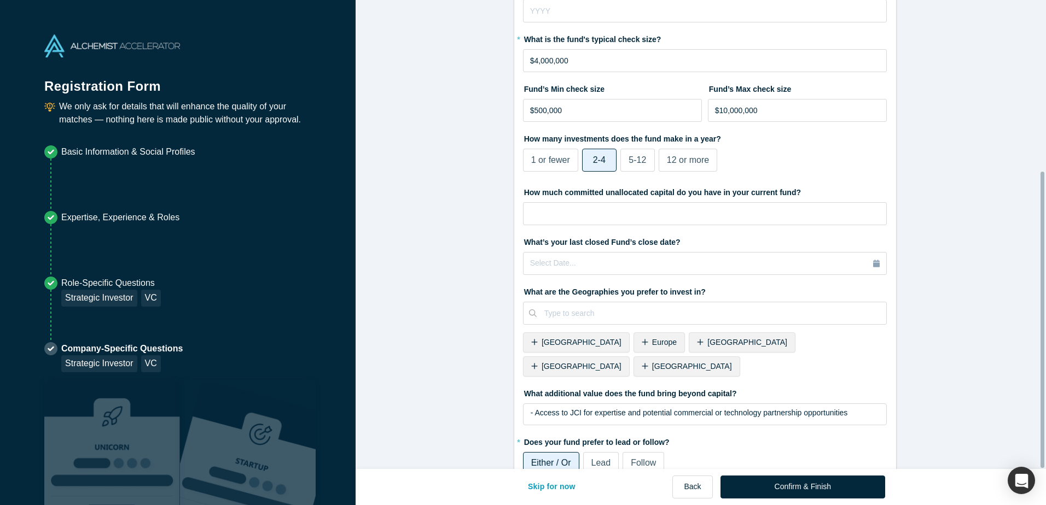
scroll to position [270, 0]
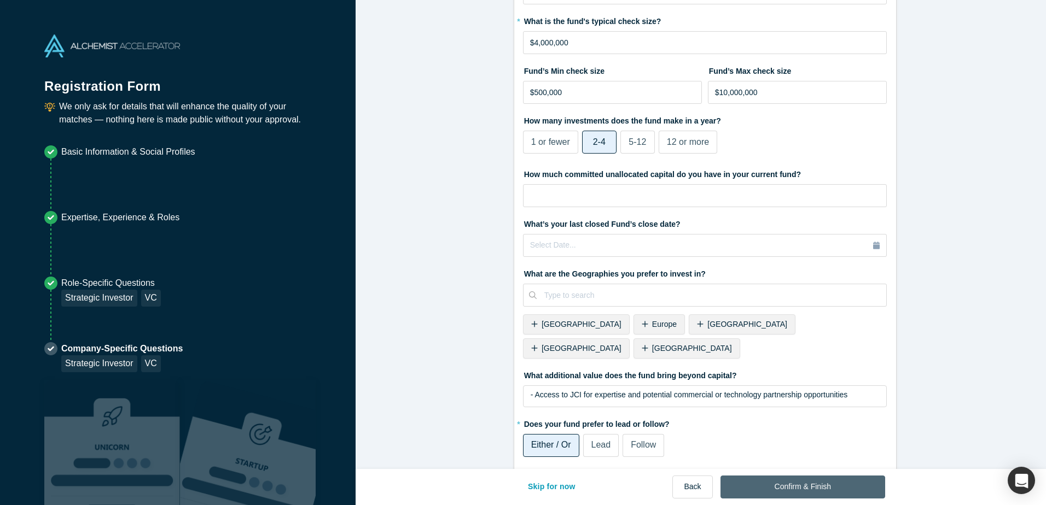
click at [861, 483] on button "Confirm & Finish" at bounding box center [802, 487] width 165 height 23
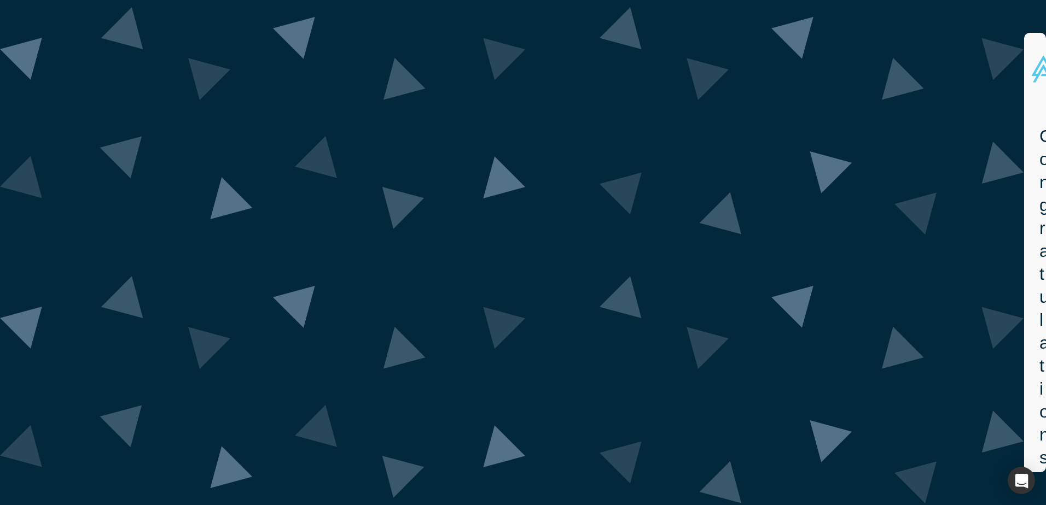
drag, startPoint x: 383, startPoint y: 182, endPoint x: 650, endPoint y: 188, distance: 267.0
drag, startPoint x: 650, startPoint y: 188, endPoint x: 615, endPoint y: 189, distance: 35.6
drag, startPoint x: 377, startPoint y: 209, endPoint x: 667, endPoint y: 211, distance: 289.9
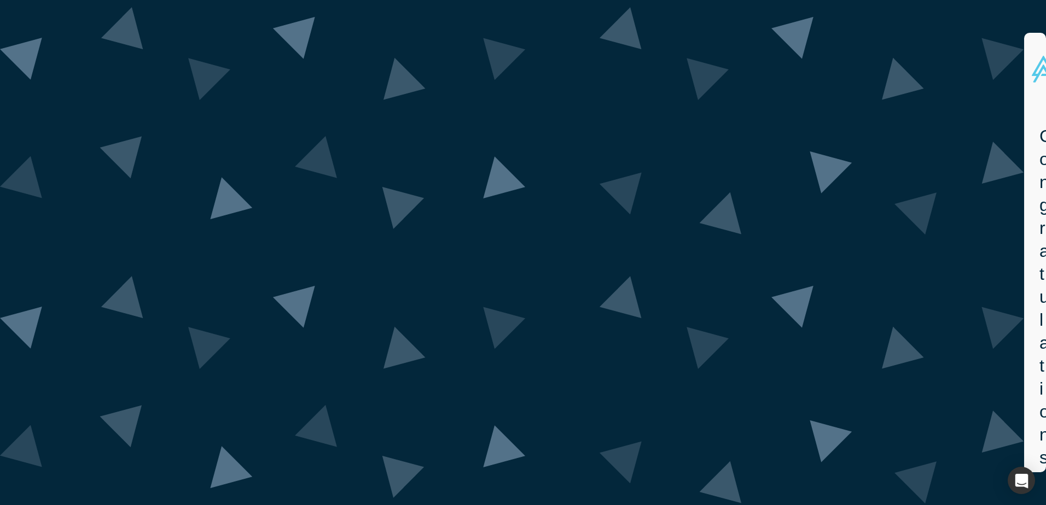
drag, startPoint x: 426, startPoint y: 314, endPoint x: 631, endPoint y: 317, distance: 204.6
drag, startPoint x: 458, startPoint y: 346, endPoint x: 612, endPoint y: 373, distance: 156.5
